Goal: Information Seeking & Learning: Learn about a topic

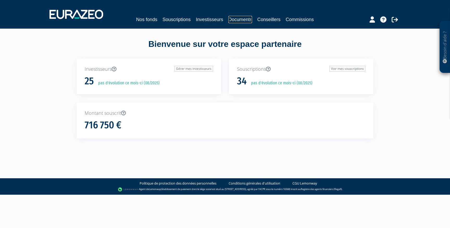
click at [231, 23] on link "Documents" at bounding box center [240, 19] width 24 height 7
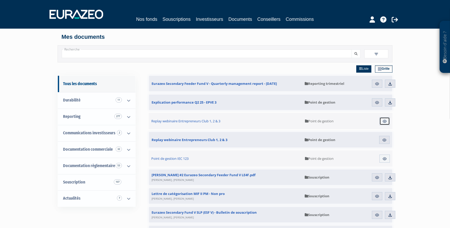
click at [385, 122] on img at bounding box center [384, 121] width 5 height 5
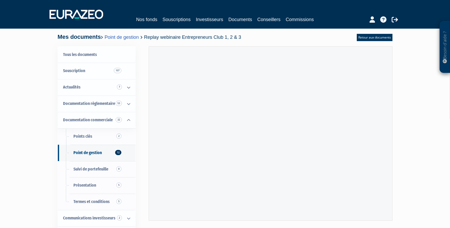
click at [432, 135] on div "Besoin d'aide ? × J'ai besoin d'aide Si vous avez une question à propos du fonc…" at bounding box center [225, 136] width 450 height 273
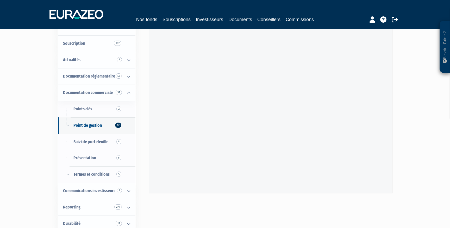
scroll to position [31, 0]
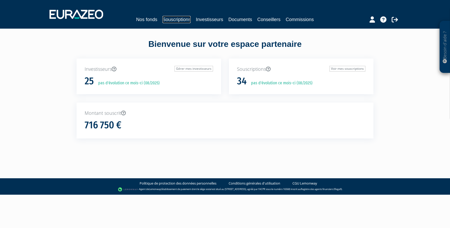
click at [167, 20] on link "Souscriptions" at bounding box center [176, 19] width 28 height 7
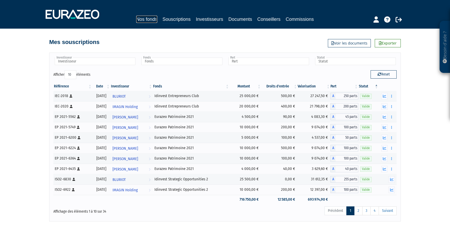
click at [149, 19] on link "Nos fonds" at bounding box center [146, 19] width 21 height 7
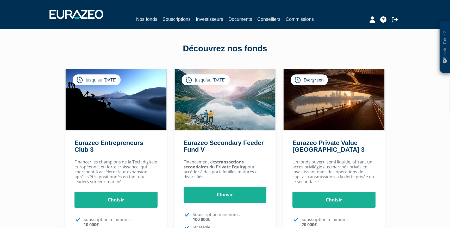
click at [283, 159] on div "Un fonds ouvert, semi liquide, offrant un accès privilégié aux marchés privés e…" at bounding box center [333, 225] width 101 height 136
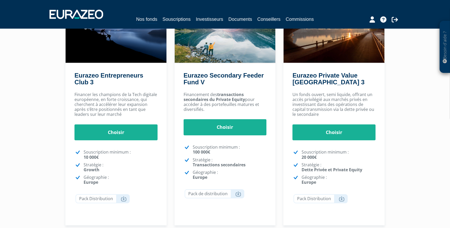
scroll to position [73, 0]
